Goal: Information Seeking & Learning: Learn about a topic

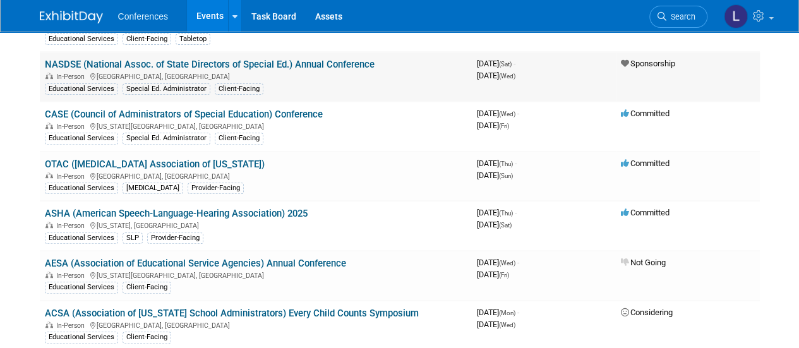
scroll to position [126, 0]
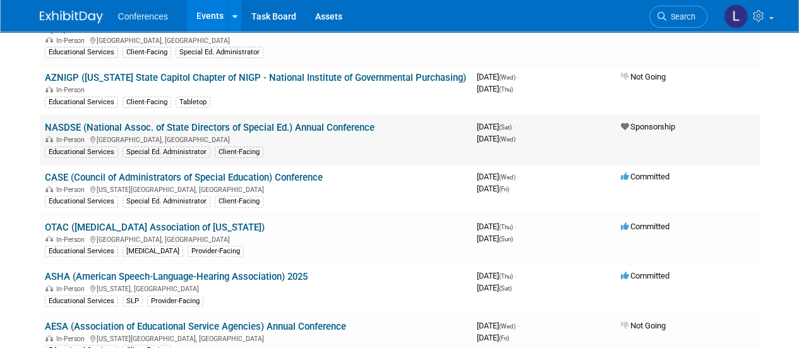
click at [318, 129] on link "NASDSE (National Assoc. of State Directors of Special Ed.) Annual Conference" at bounding box center [210, 127] width 330 height 11
click at [307, 175] on link "CASE (Council of Administrators of Special Education) Conference" at bounding box center [184, 177] width 278 height 11
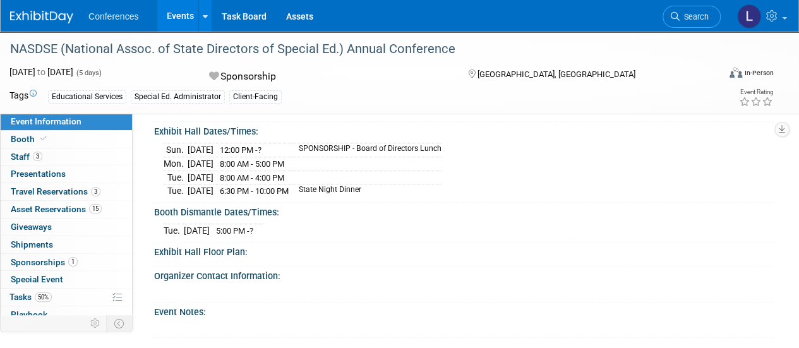
scroll to position [316, 0]
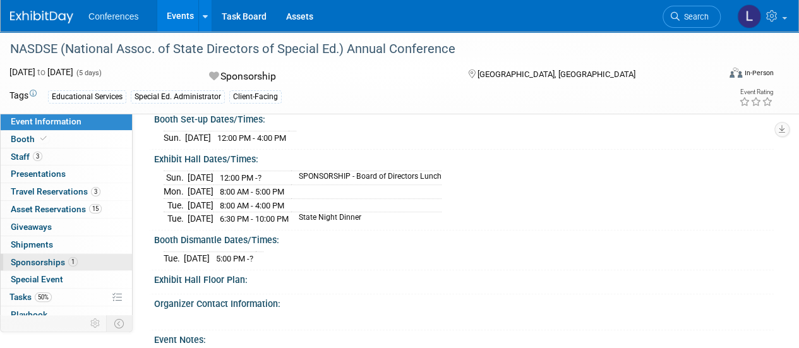
click at [34, 258] on span "Sponsorships 1" at bounding box center [44, 262] width 67 height 10
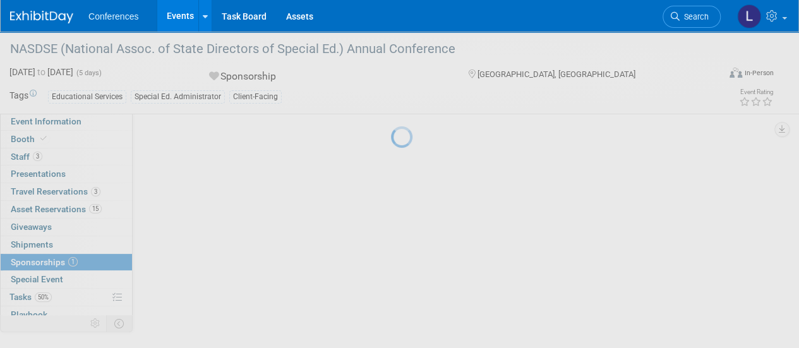
scroll to position [0, 0]
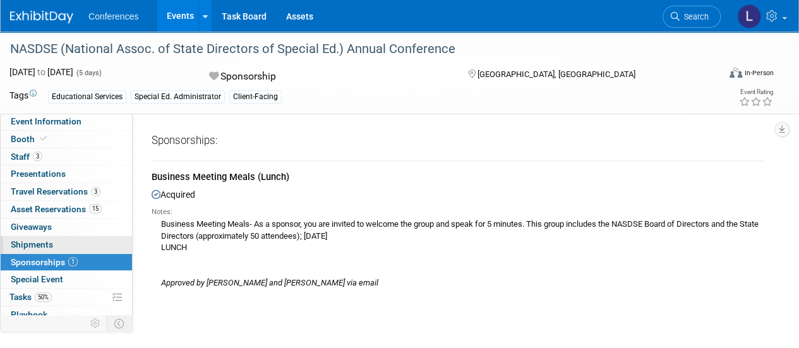
click at [49, 243] on span "Shipments 0" at bounding box center [32, 244] width 42 height 10
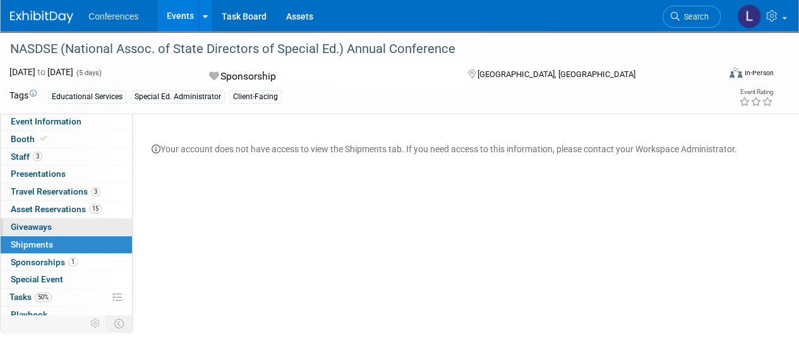
click at [50, 222] on span "Giveaways 0" at bounding box center [31, 227] width 41 height 10
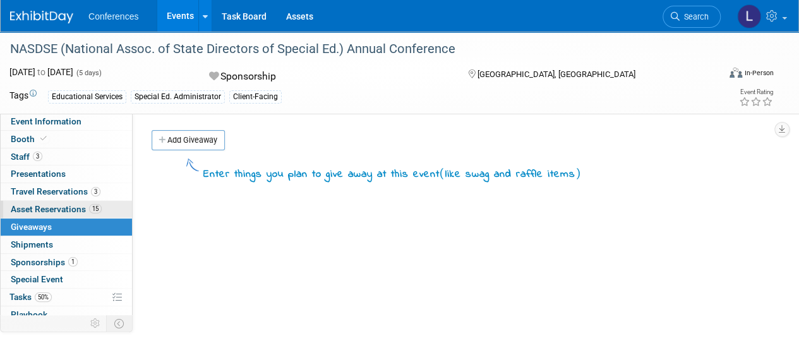
click at [55, 214] on link "15 Asset Reservations 15" at bounding box center [66, 209] width 131 height 17
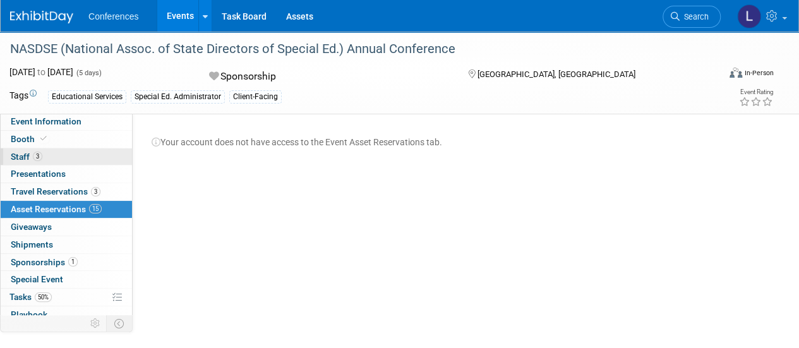
click at [59, 155] on link "3 Staff 3" at bounding box center [66, 156] width 131 height 17
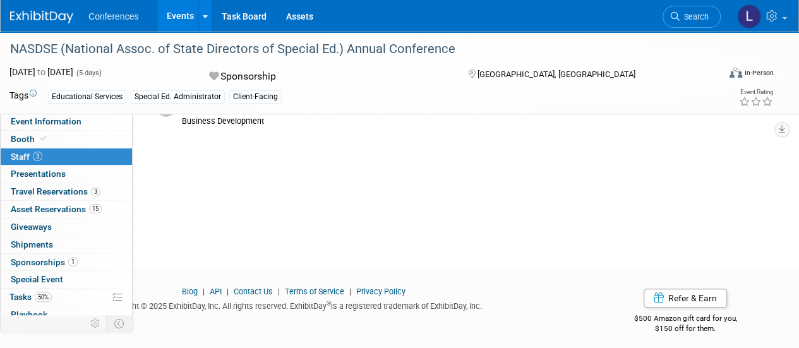
click at [71, 113] on div "NASDSE (National Assoc. of State Directors of Special Ed.) Annual Conference Oc…" at bounding box center [399, 73] width 799 height 83
click at [63, 124] on span "Event Information" at bounding box center [46, 121] width 71 height 10
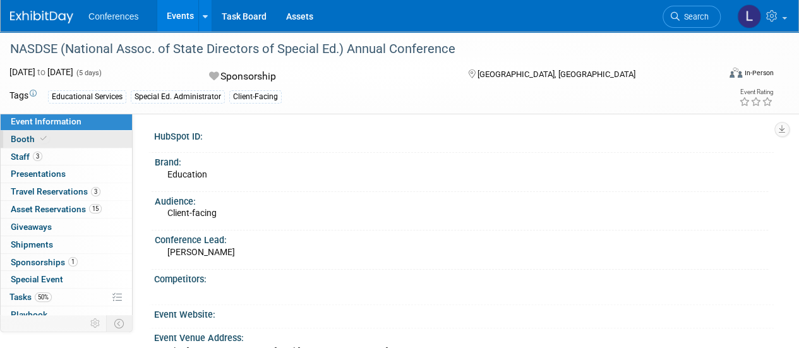
click at [44, 137] on icon at bounding box center [43, 138] width 6 height 7
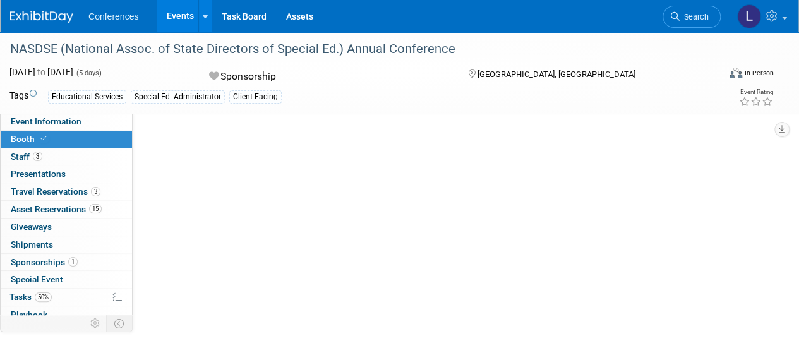
select select "6' tabletop"
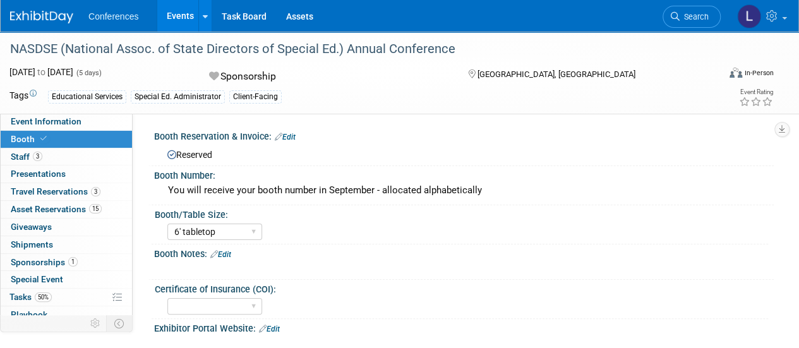
click at [793, 180] on div "Event Information Event Info Booth Booth 3 Staff 3 Staff 0 Presentations 0 Pres…" at bounding box center [399, 281] width 799 height 499
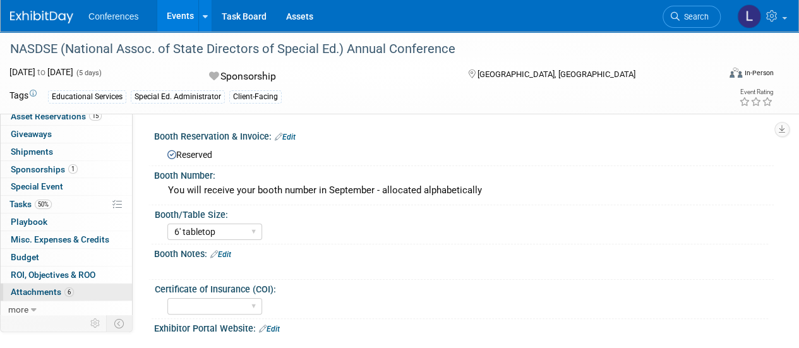
click at [30, 287] on span "Attachments 6" at bounding box center [42, 292] width 63 height 10
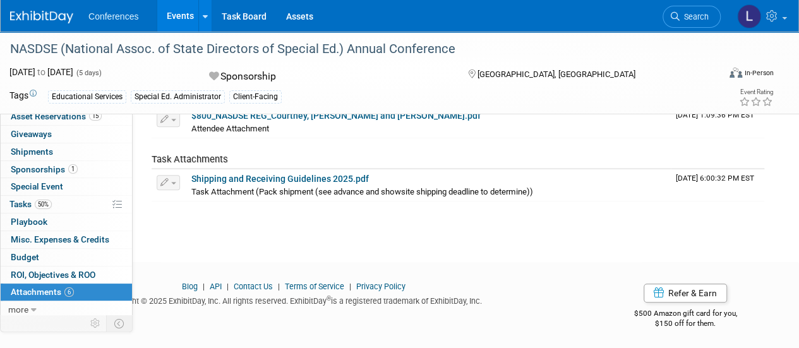
scroll to position [0, 0]
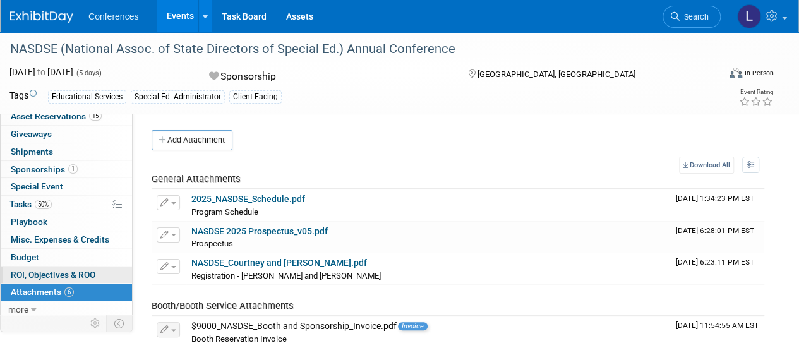
click at [15, 273] on span "ROI, Objectives & ROO 0" at bounding box center [53, 275] width 85 height 10
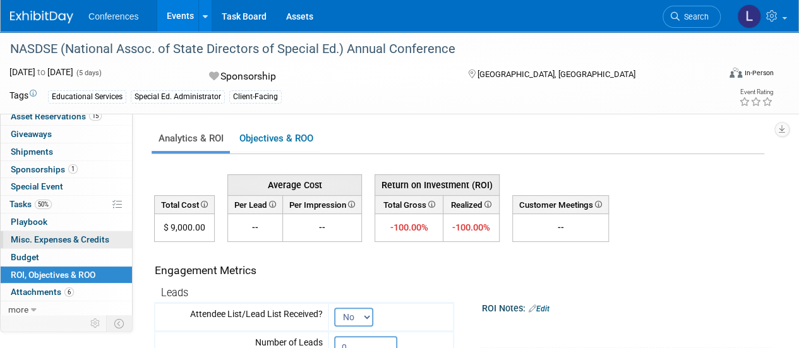
click at [41, 243] on link "0 Misc. Expenses & Credits 0" at bounding box center [66, 239] width 131 height 17
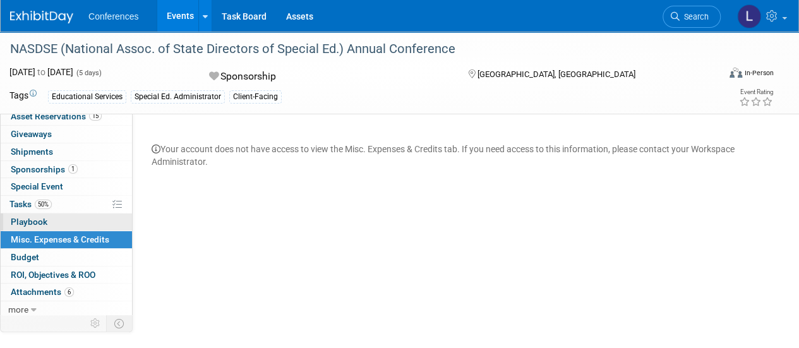
click at [57, 223] on link "0 Playbook 0" at bounding box center [66, 222] width 131 height 17
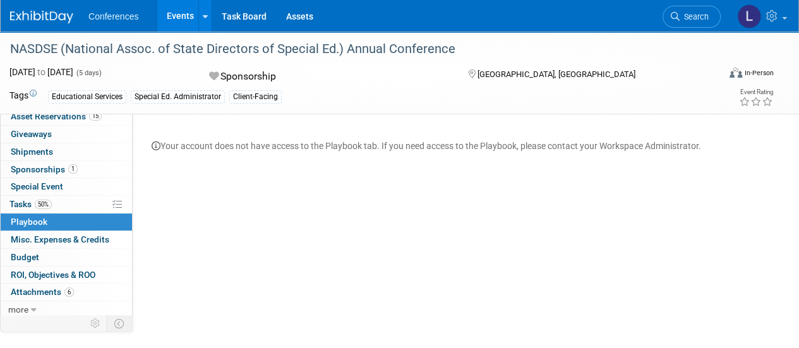
scroll to position [30, 0]
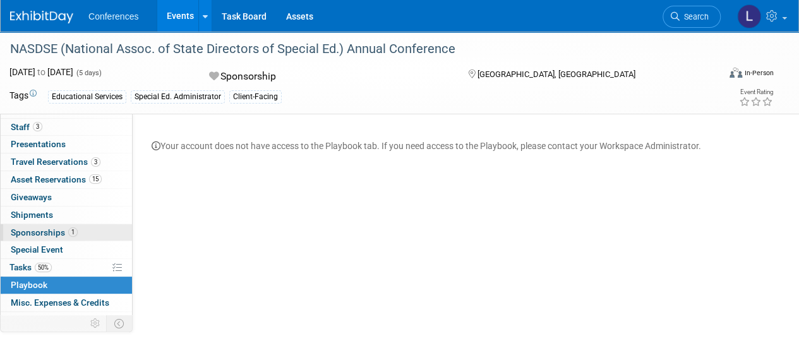
click at [47, 234] on span "Sponsorships 1" at bounding box center [44, 232] width 67 height 10
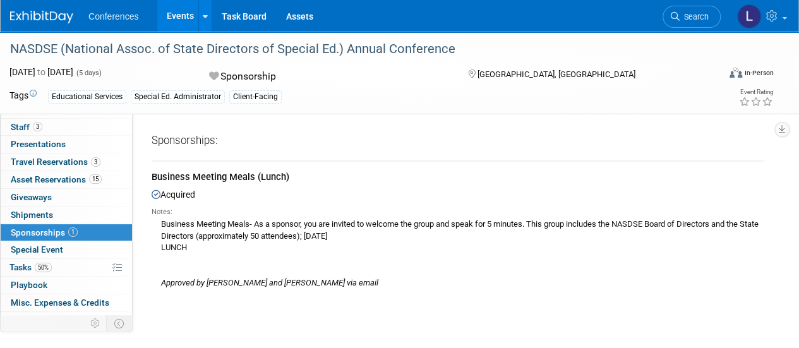
scroll to position [0, 0]
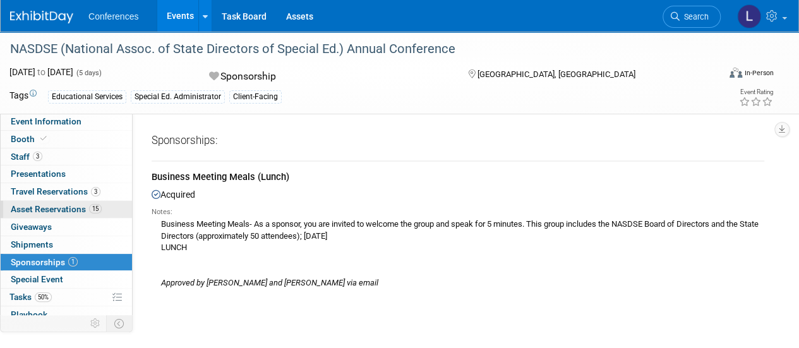
click at [63, 209] on span "Asset Reservations 15" at bounding box center [56, 209] width 91 height 10
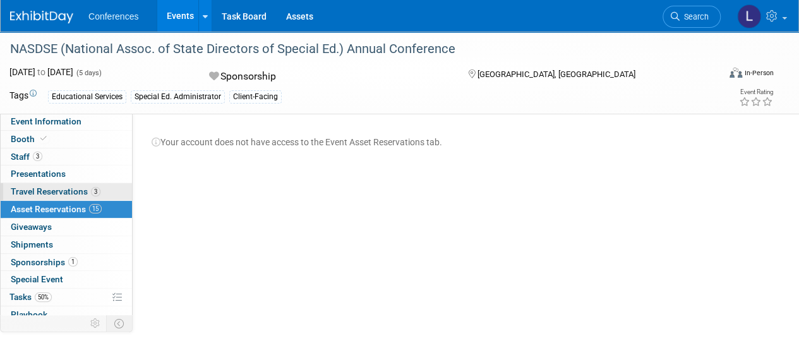
click at [67, 188] on span "Travel Reservations 3" at bounding box center [56, 191] width 90 height 10
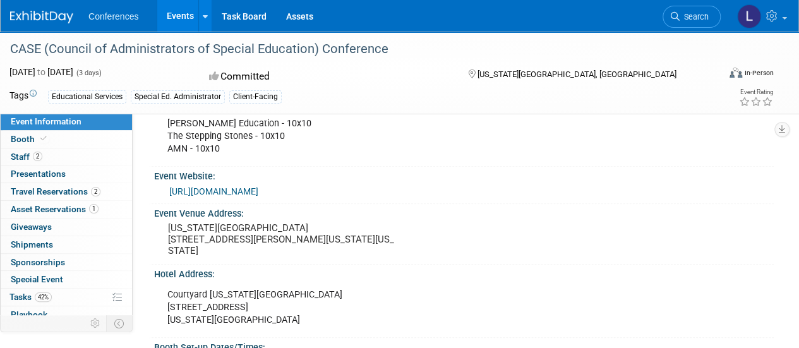
scroll to position [316, 0]
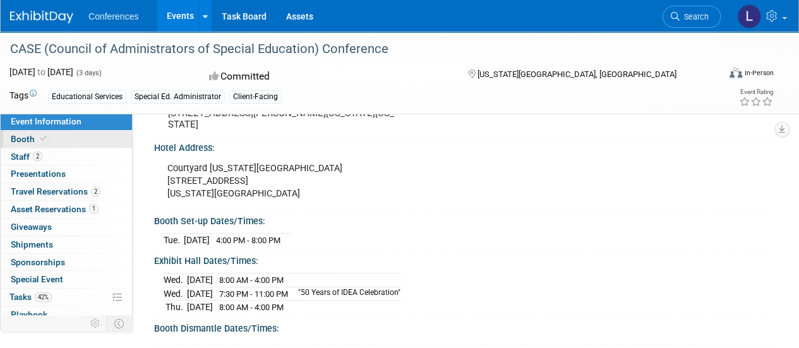
click at [71, 140] on link "Booth" at bounding box center [66, 139] width 131 height 17
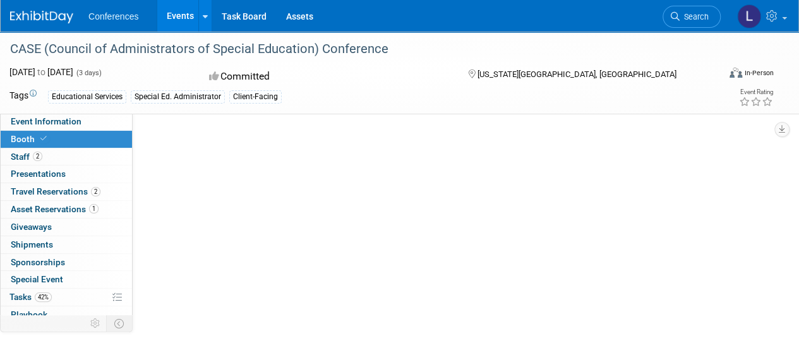
scroll to position [0, 0]
select select "6' tabletop"
